Goal: Browse casually

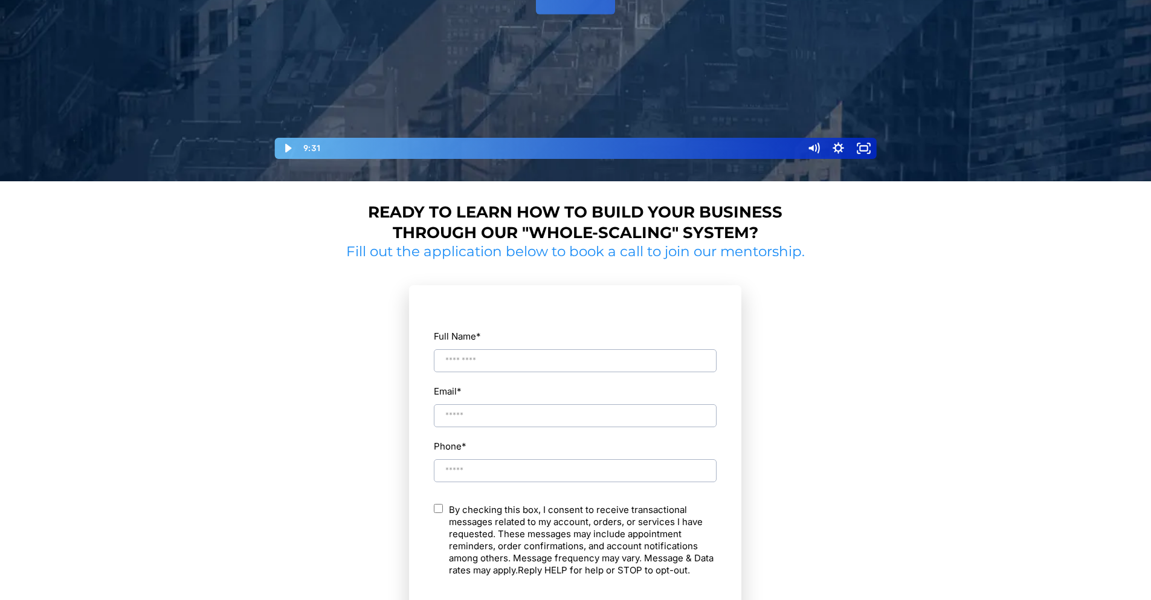
scroll to position [199, 0]
